Goal: Task Accomplishment & Management: Manage account settings

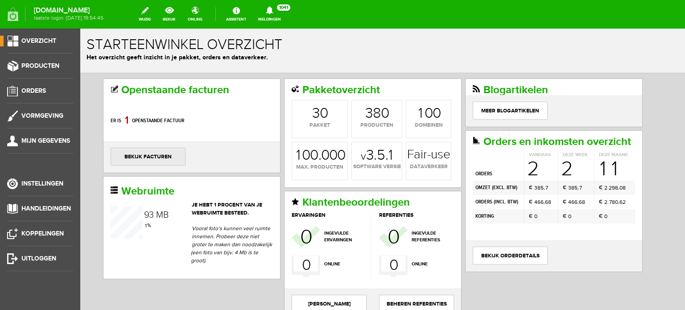
click at [149, 156] on link "bekijk facturen" at bounding box center [148, 157] width 75 height 18
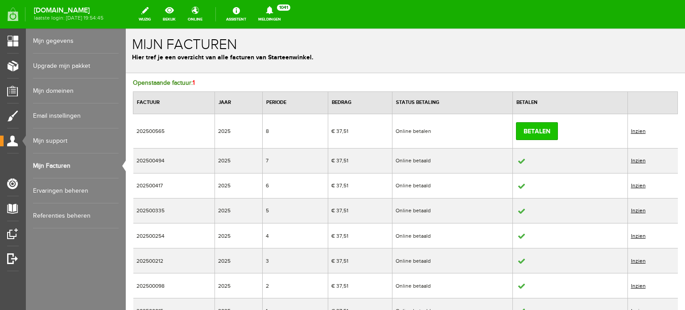
click at [529, 130] on link "Betalen" at bounding box center [537, 131] width 42 height 18
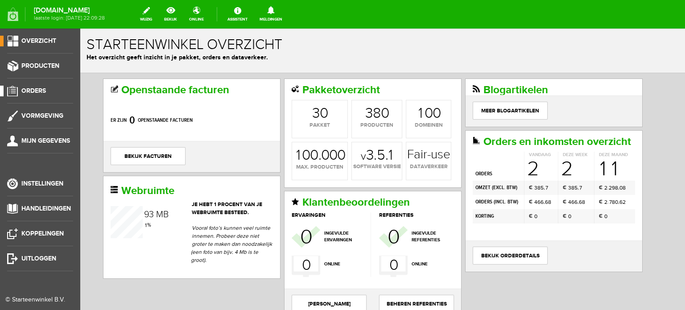
click at [37, 89] on span "Orders" at bounding box center [33, 91] width 25 height 8
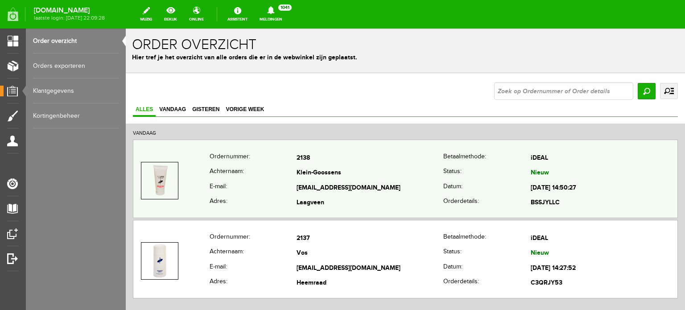
click at [307, 172] on td "Klein-Goossens" at bounding box center [369, 173] width 147 height 15
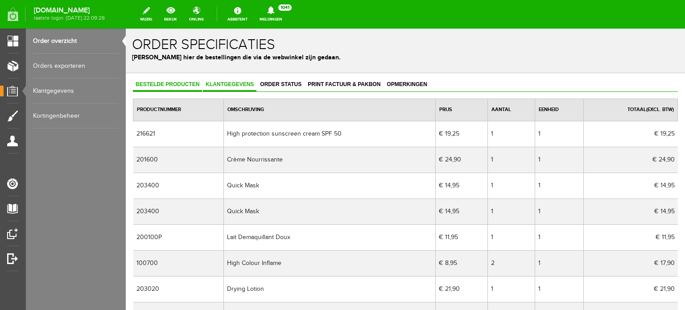
click at [236, 82] on span "Klantgegevens" at bounding box center [229, 84] width 53 height 6
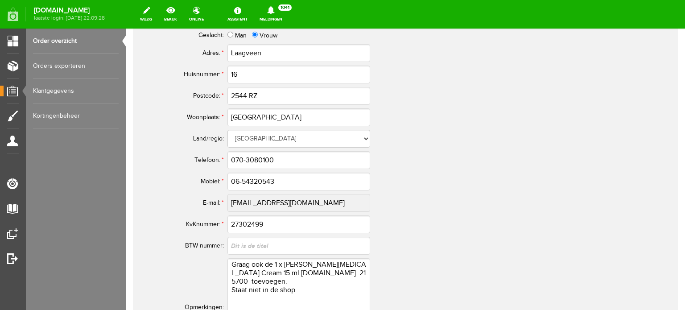
scroll to position [570, 0]
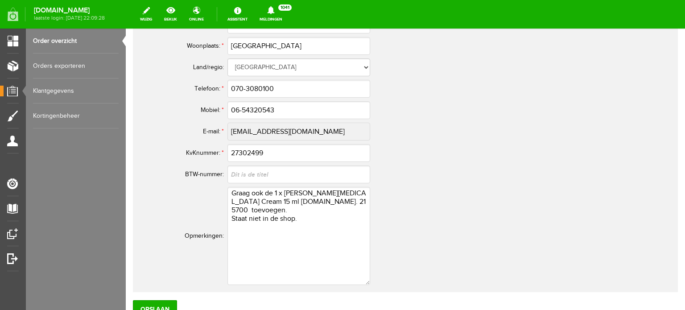
click at [406, 128] on td "[EMAIL_ADDRESS][DOMAIN_NAME]" at bounding box center [396, 131] width 339 height 21
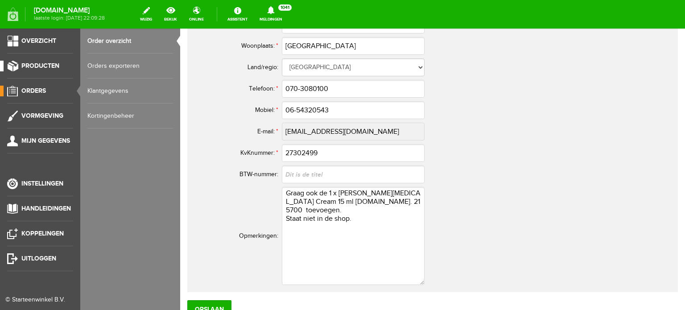
click at [37, 64] on span "Producten" at bounding box center [40, 66] width 38 height 8
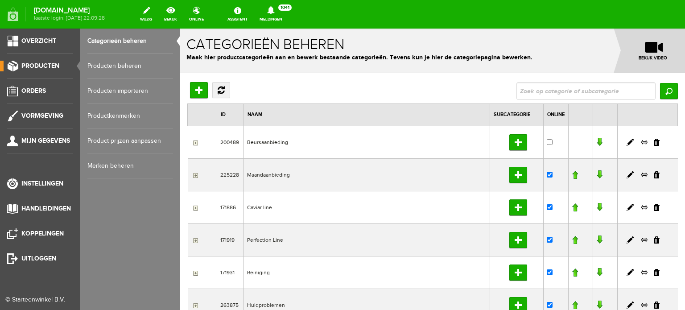
click at [113, 65] on link "Producten beheren" at bounding box center [130, 65] width 86 height 25
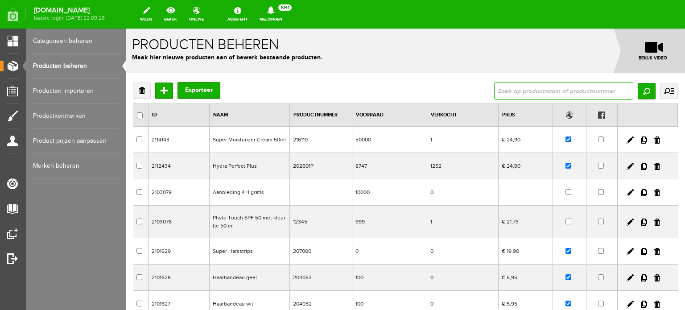
click at [502, 91] on input "text" at bounding box center [563, 91] width 139 height 18
type input "215700"
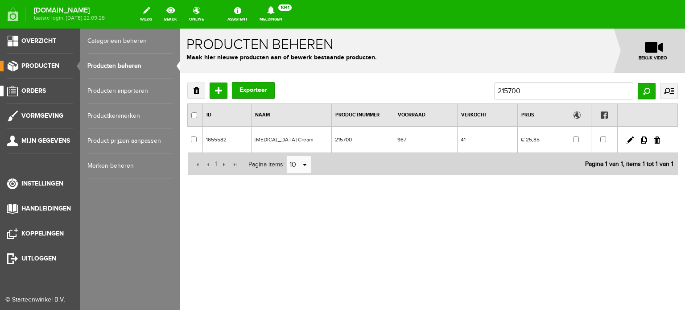
click at [39, 90] on span "Orders" at bounding box center [33, 91] width 25 height 8
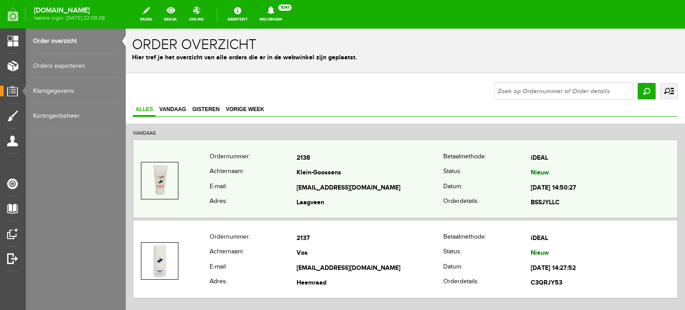
click at [317, 174] on td "Klein-Goossens" at bounding box center [369, 173] width 147 height 15
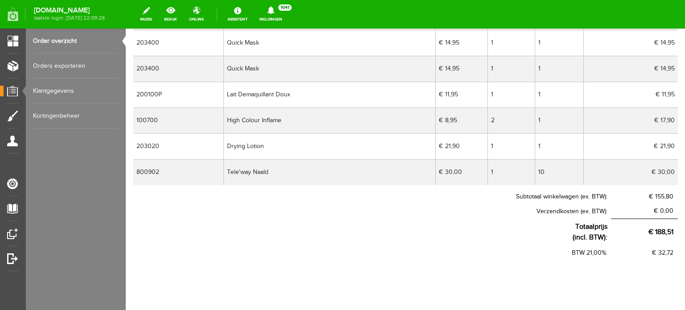
scroll to position [154, 0]
